Goal: Find specific page/section: Find specific page/section

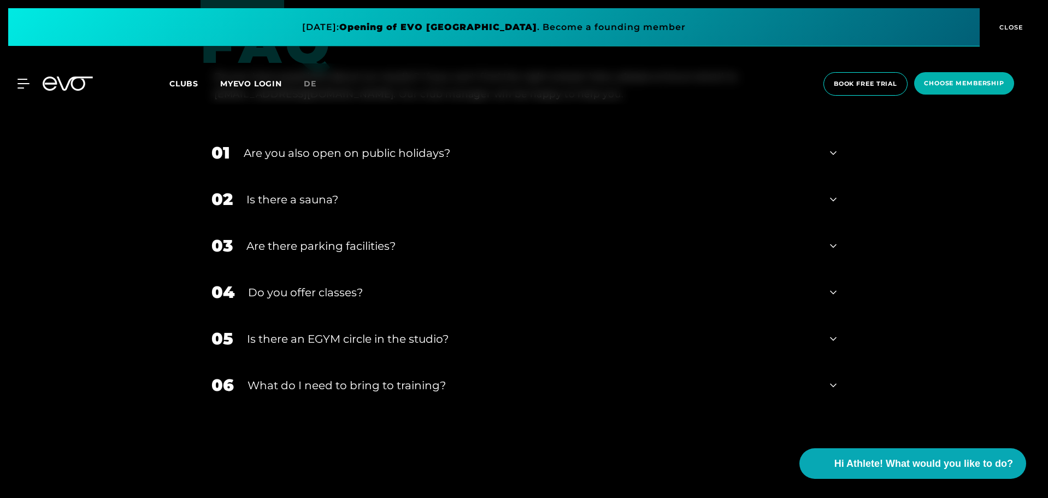
scroll to position [3575, 0]
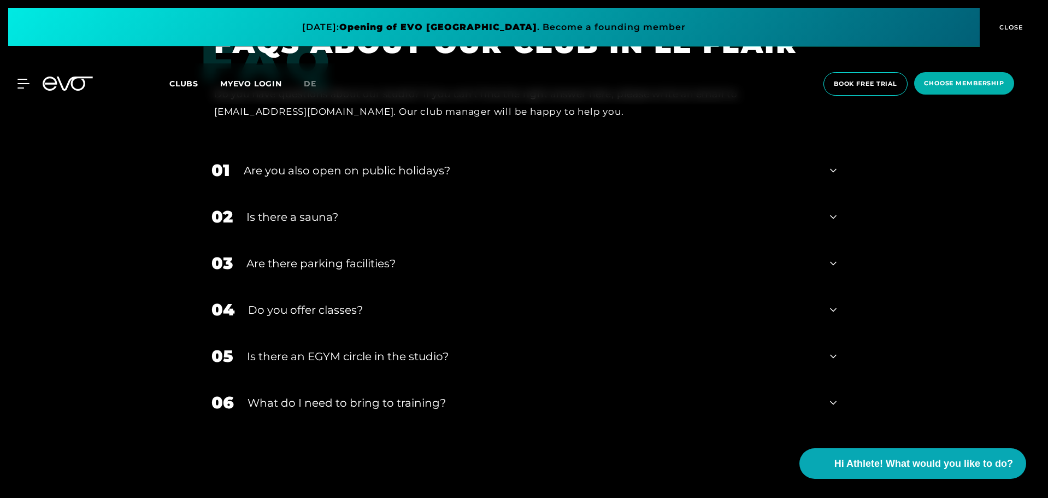
click at [826, 215] on div "02 Is there a sauna?" at bounding box center [524, 216] width 647 height 46
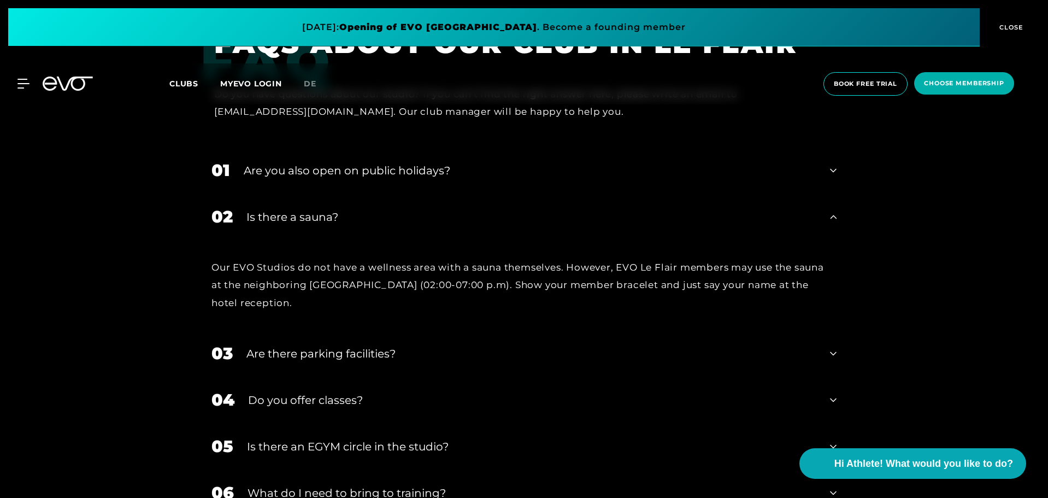
click at [826, 215] on div "02 Is there a sauna?" at bounding box center [524, 216] width 647 height 46
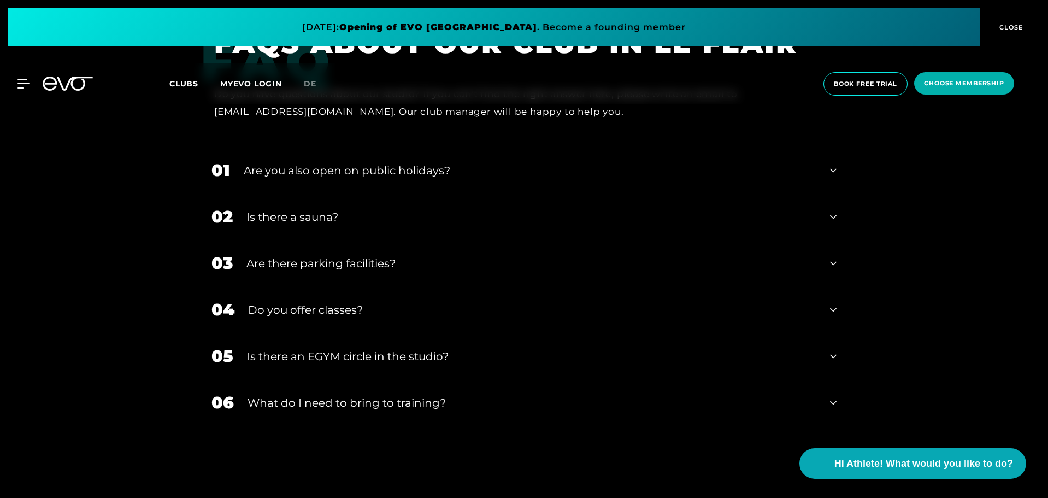
click at [832, 220] on icon at bounding box center [833, 216] width 7 height 13
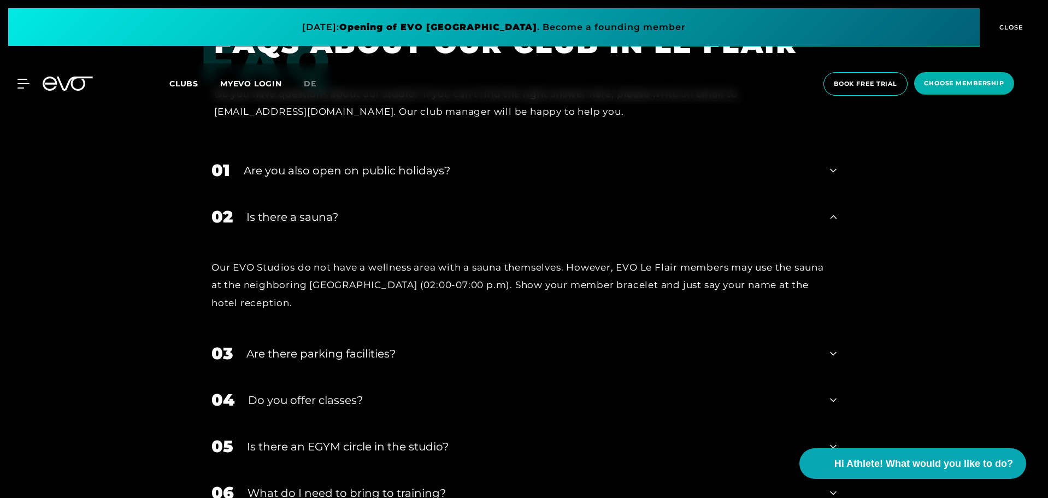
click at [832, 220] on icon at bounding box center [833, 216] width 7 height 13
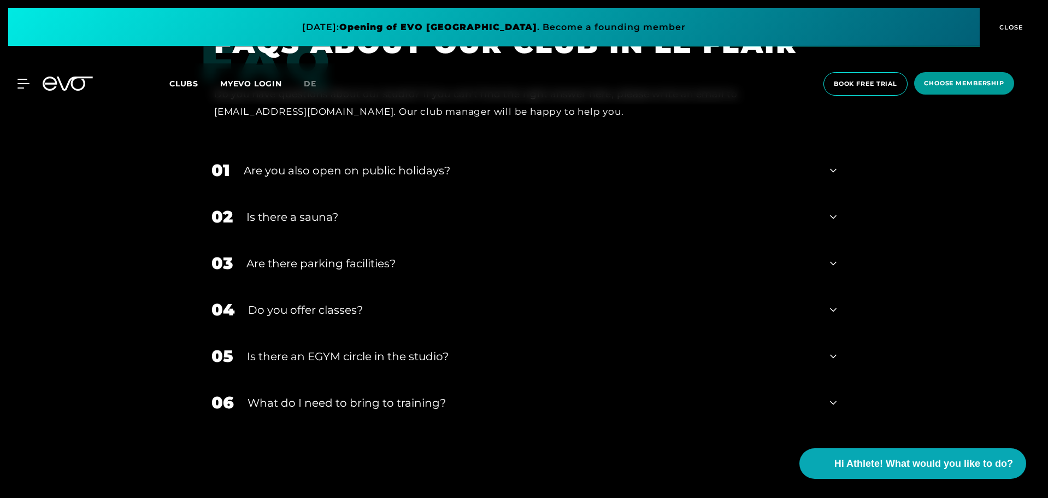
drag, startPoint x: 1016, startPoint y: 21, endPoint x: 962, endPoint y: 18, distance: 54.2
click at [1016, 21] on button "CLOSE" at bounding box center [1010, 27] width 60 height 38
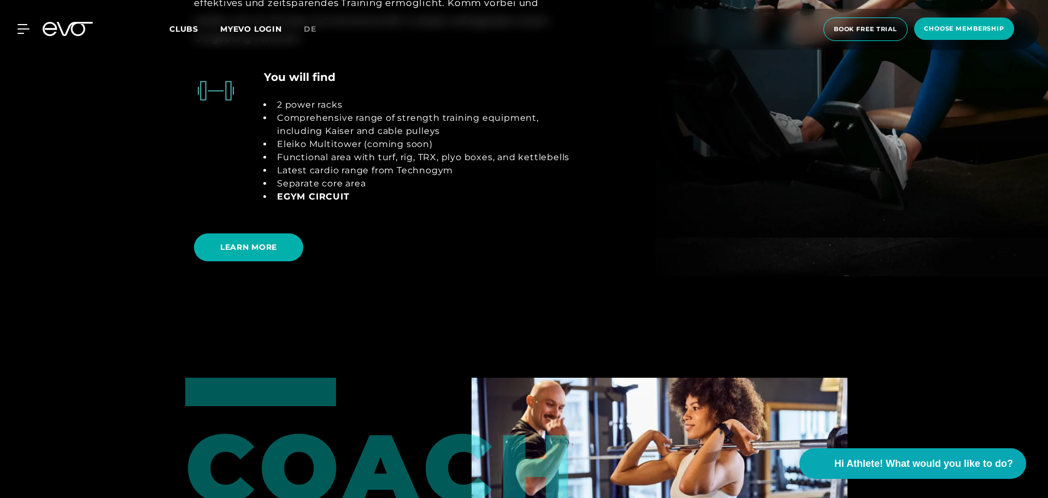
scroll to position [2209, 0]
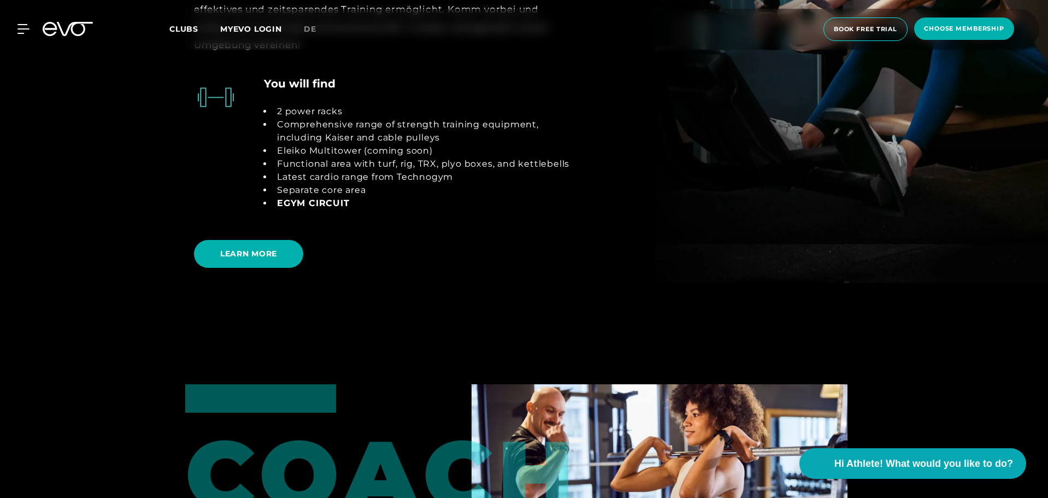
click at [304, 26] on link "de" at bounding box center [317, 29] width 26 height 13
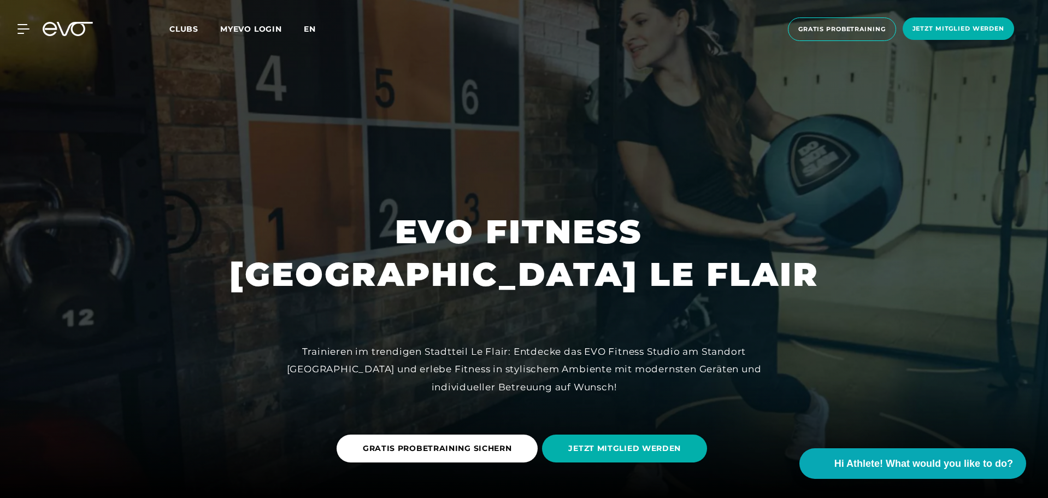
click at [308, 27] on span "en" at bounding box center [310, 29] width 12 height 10
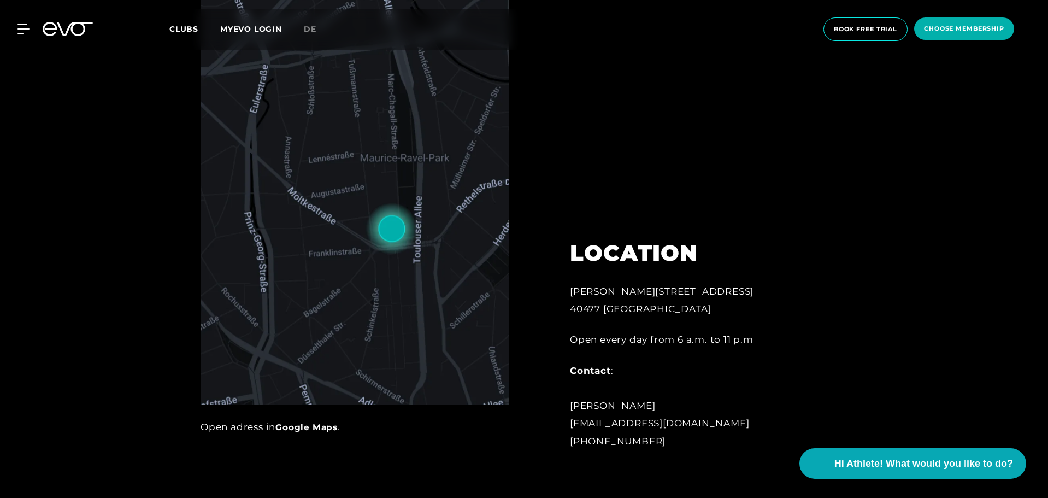
scroll to position [601, 0]
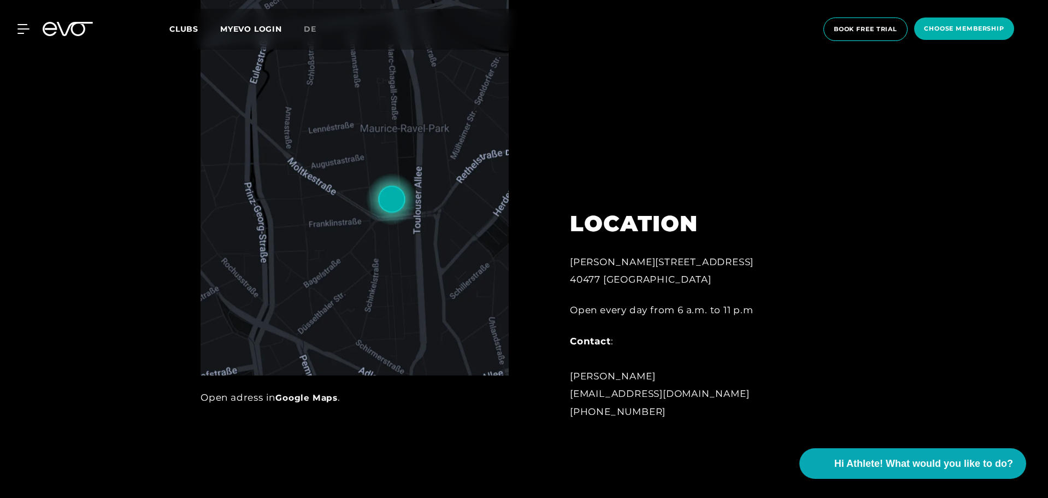
click at [397, 207] on img at bounding box center [355, 155] width 308 height 440
click at [297, 401] on link "Google Maps" at bounding box center [306, 397] width 62 height 10
